Goal: Task Accomplishment & Management: Use online tool/utility

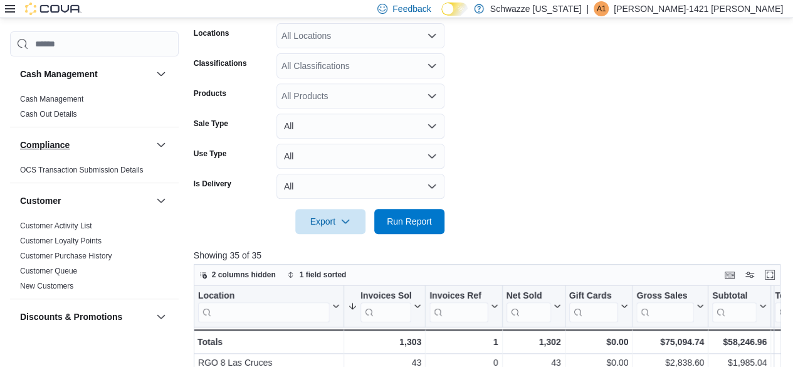
scroll to position [357, 0]
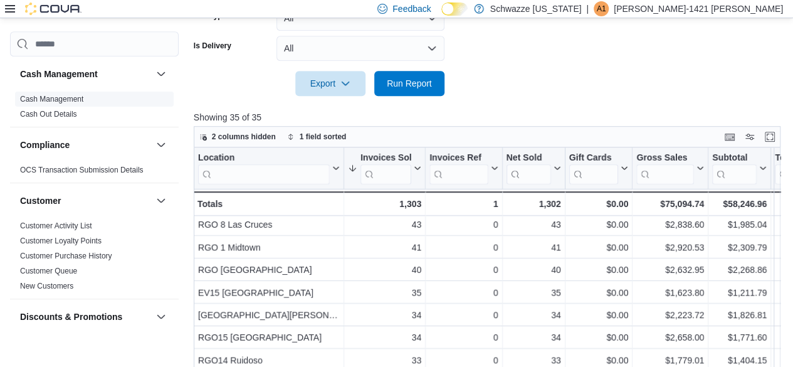
click at [60, 98] on link "Cash Management" at bounding box center [51, 99] width 63 height 9
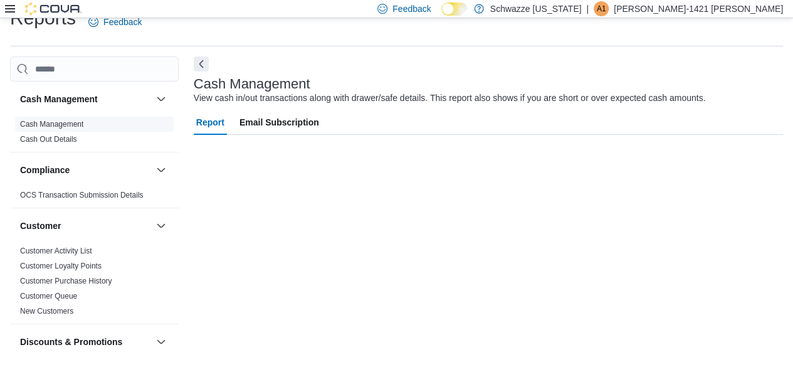
scroll to position [23, 0]
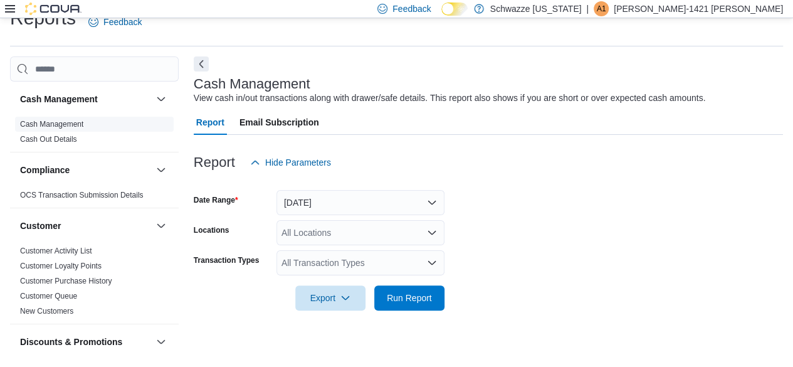
click at [63, 127] on link "Cash Management" at bounding box center [51, 124] width 63 height 9
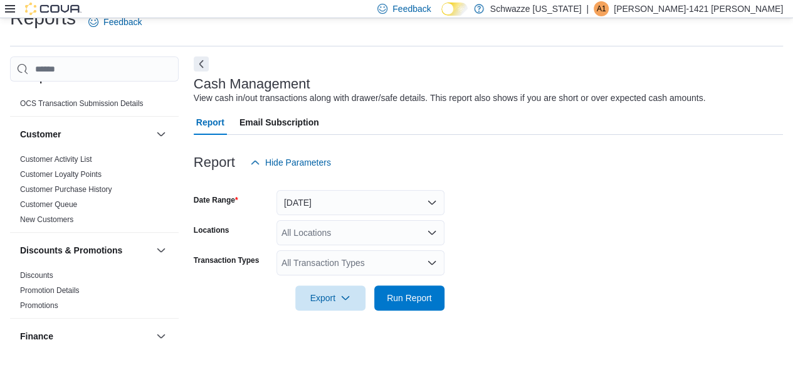
scroll to position [0, 0]
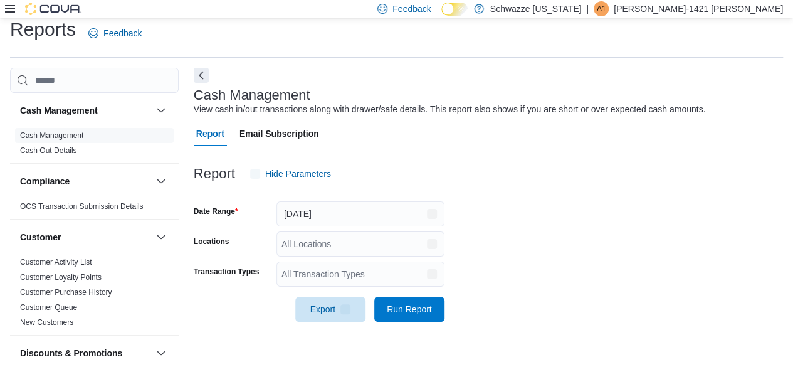
scroll to position [23, 0]
